Goal: Information Seeking & Learning: Learn about a topic

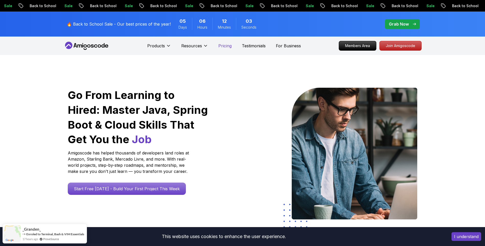
click at [228, 44] on p "Pricing" at bounding box center [225, 46] width 13 height 6
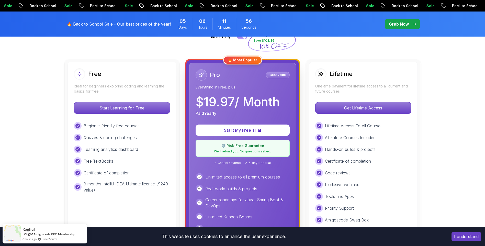
scroll to position [102, 0]
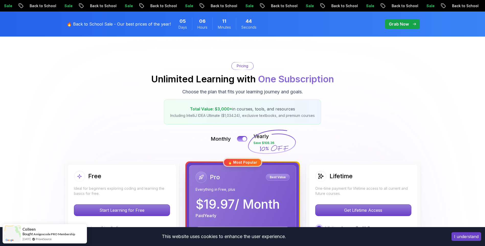
scroll to position [0, 0]
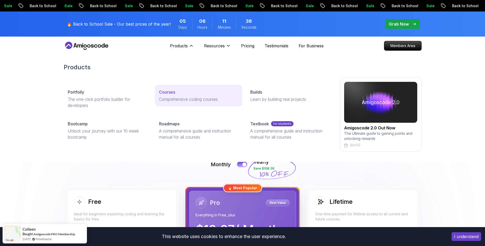
click at [170, 93] on p "Courses" at bounding box center [167, 92] width 16 height 6
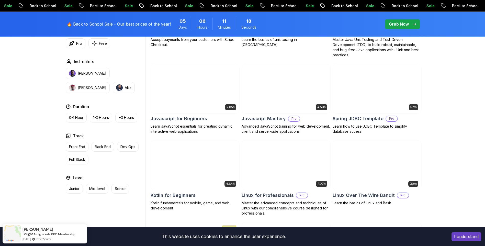
scroll to position [1049, 0]
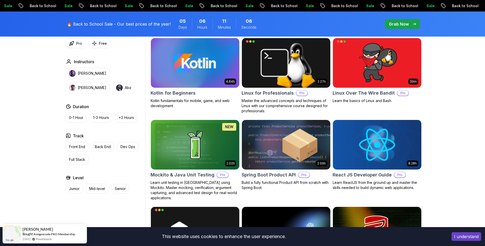
click at [199, 132] on img at bounding box center [195, 145] width 93 height 52
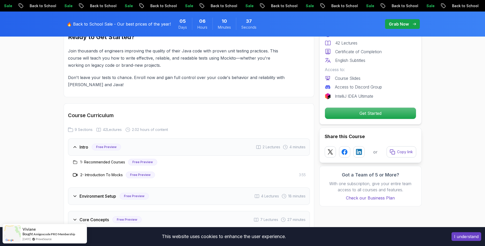
scroll to position [870, 0]
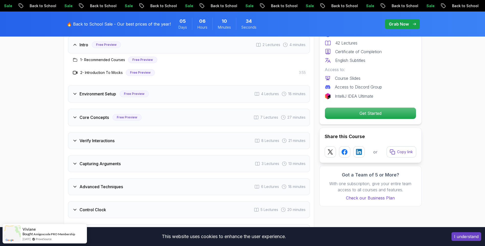
click at [84, 188] on h3 "Advanced Techniques" at bounding box center [101, 187] width 43 height 6
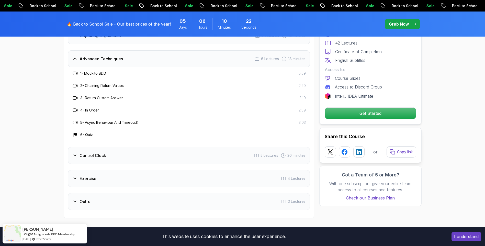
scroll to position [998, 0]
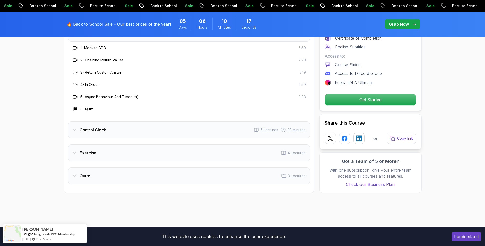
click at [99, 151] on div "Exercise 4 Lectures" at bounding box center [189, 153] width 242 height 17
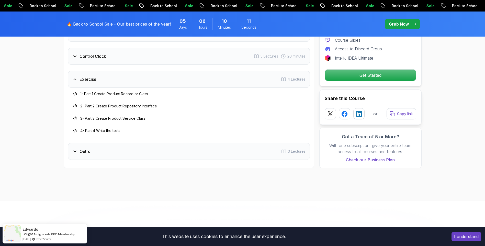
click at [98, 81] on div "Exercise 4 Lectures" at bounding box center [189, 79] width 242 height 17
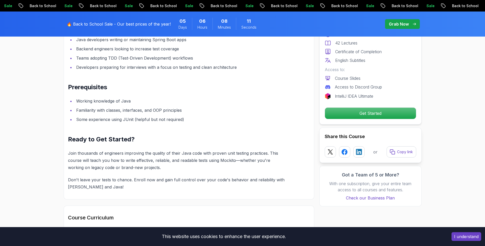
scroll to position [563, 0]
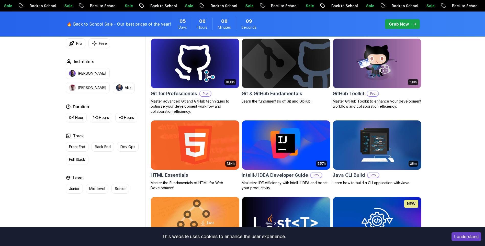
scroll to position [2126, 0]
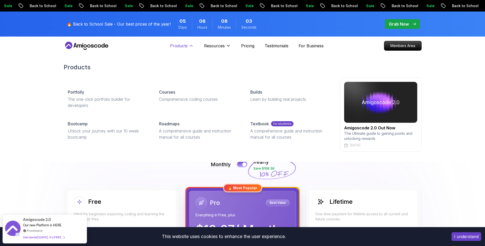
click at [191, 45] on icon at bounding box center [191, 45] width 3 height 1
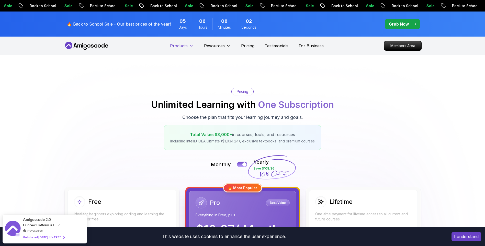
click at [191, 45] on icon at bounding box center [191, 45] width 5 height 5
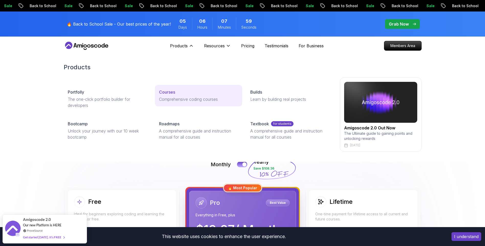
click at [169, 92] on p "Courses" at bounding box center [167, 92] width 16 height 6
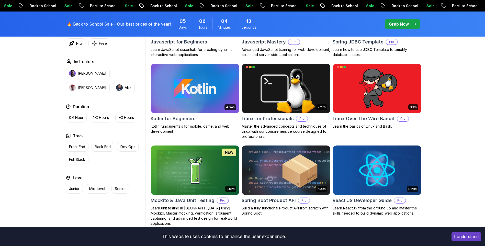
scroll to position [998, 0]
